Goal: Use online tool/utility: Utilize a website feature to perform a specific function

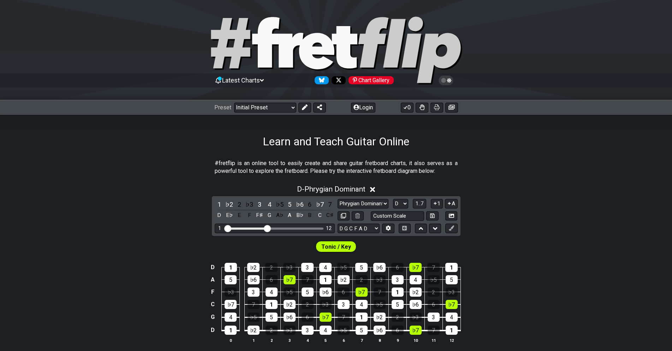
select select "Phrygian Dominant"
select select "D"
select select "D G C F A D"
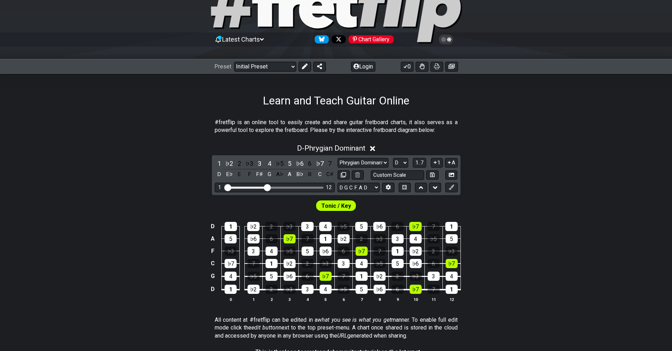
scroll to position [72, 0]
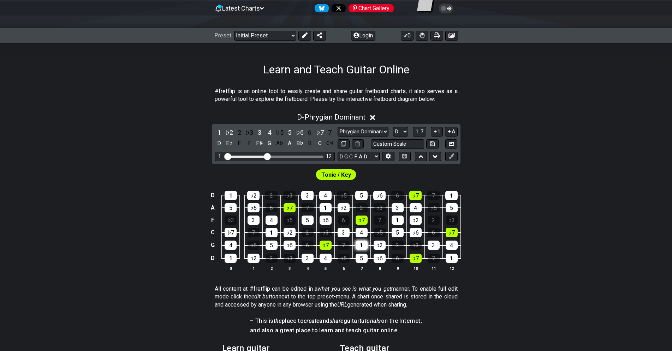
click at [361, 245] on div "1" at bounding box center [362, 245] width 12 height 9
click at [365, 241] on div "1" at bounding box center [362, 245] width 12 height 9
click at [364, 243] on div "1" at bounding box center [362, 245] width 12 height 9
drag, startPoint x: 364, startPoint y: 243, endPoint x: 368, endPoint y: 255, distance: 13.1
click at [364, 243] on div "1" at bounding box center [362, 245] width 12 height 9
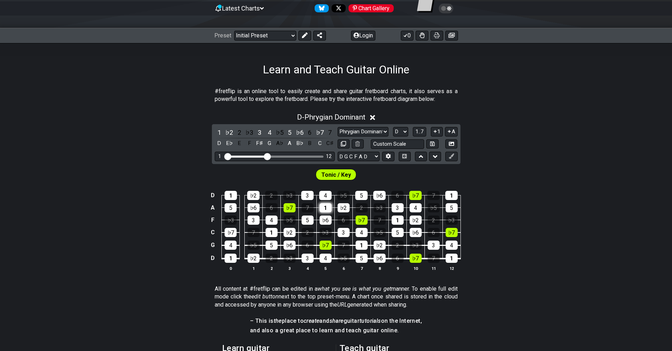
click at [328, 208] on div "1" at bounding box center [326, 207] width 12 height 9
click at [337, 173] on span "Tonic / Key" at bounding box center [336, 175] width 30 height 10
click at [424, 130] on span "1..7" at bounding box center [419, 132] width 8 height 6
click at [424, 130] on button "..." at bounding box center [419, 132] width 12 height 10
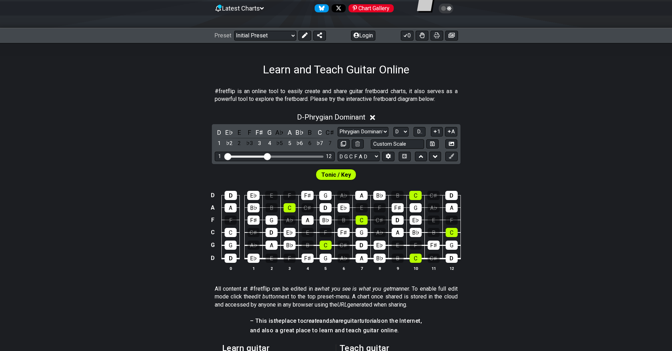
click at [336, 172] on span "Tonic / Key" at bounding box center [336, 175] width 30 height 10
click at [353, 174] on div "Tonic / Key" at bounding box center [336, 174] width 41 height 11
drag, startPoint x: 353, startPoint y: 174, endPoint x: 342, endPoint y: 174, distance: 11.0
click at [347, 174] on div "Tonic / Key" at bounding box center [336, 174] width 41 height 11
click at [342, 174] on span "Tonic / Key" at bounding box center [336, 175] width 30 height 10
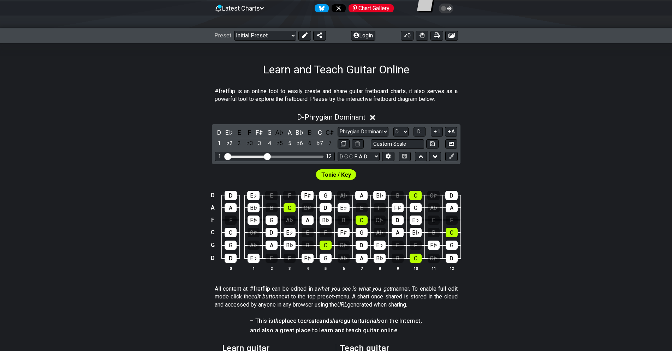
click at [340, 174] on span "Tonic / Key" at bounding box center [336, 175] width 30 height 10
